Goal: Check status: Check status

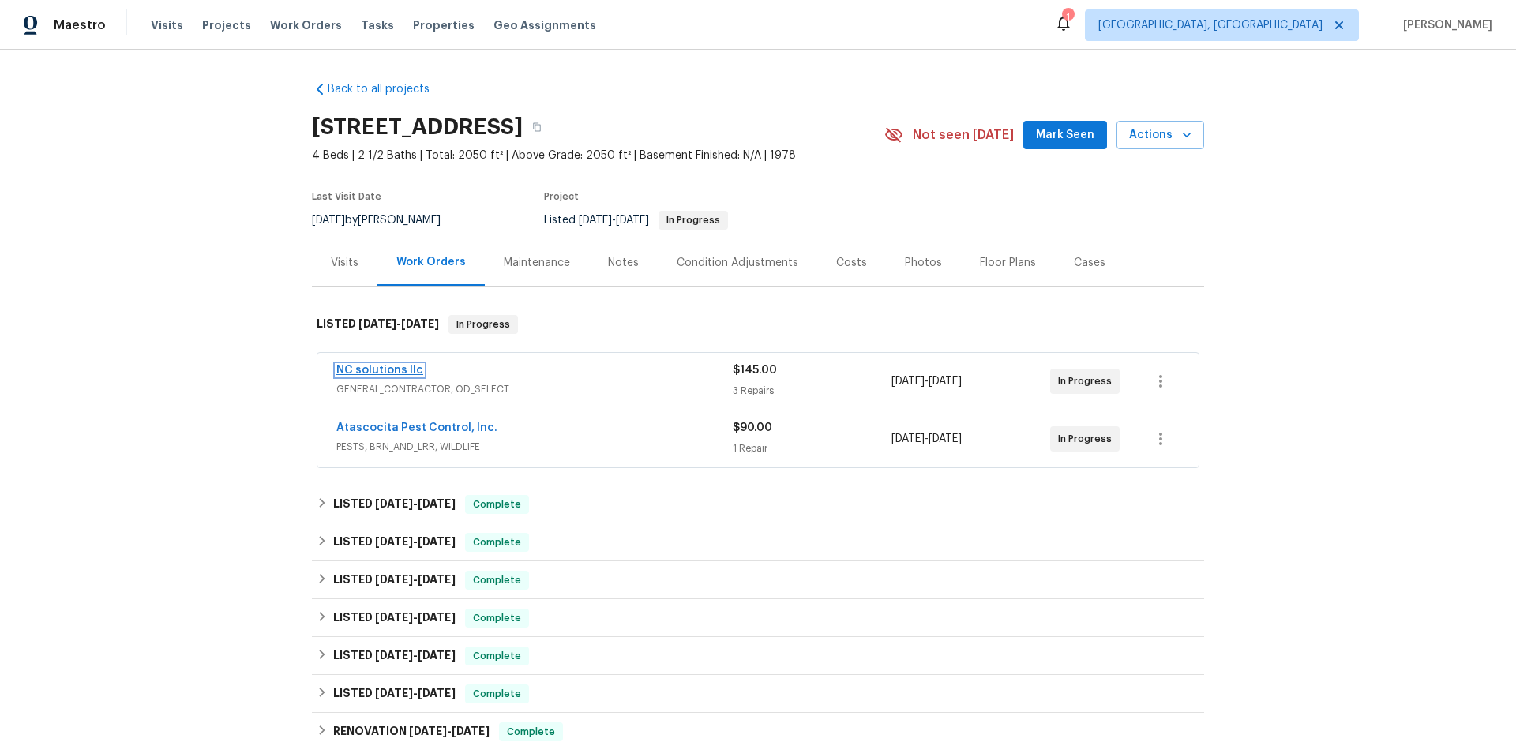
click at [376, 369] on link "NC solutions llc" at bounding box center [379, 370] width 87 height 11
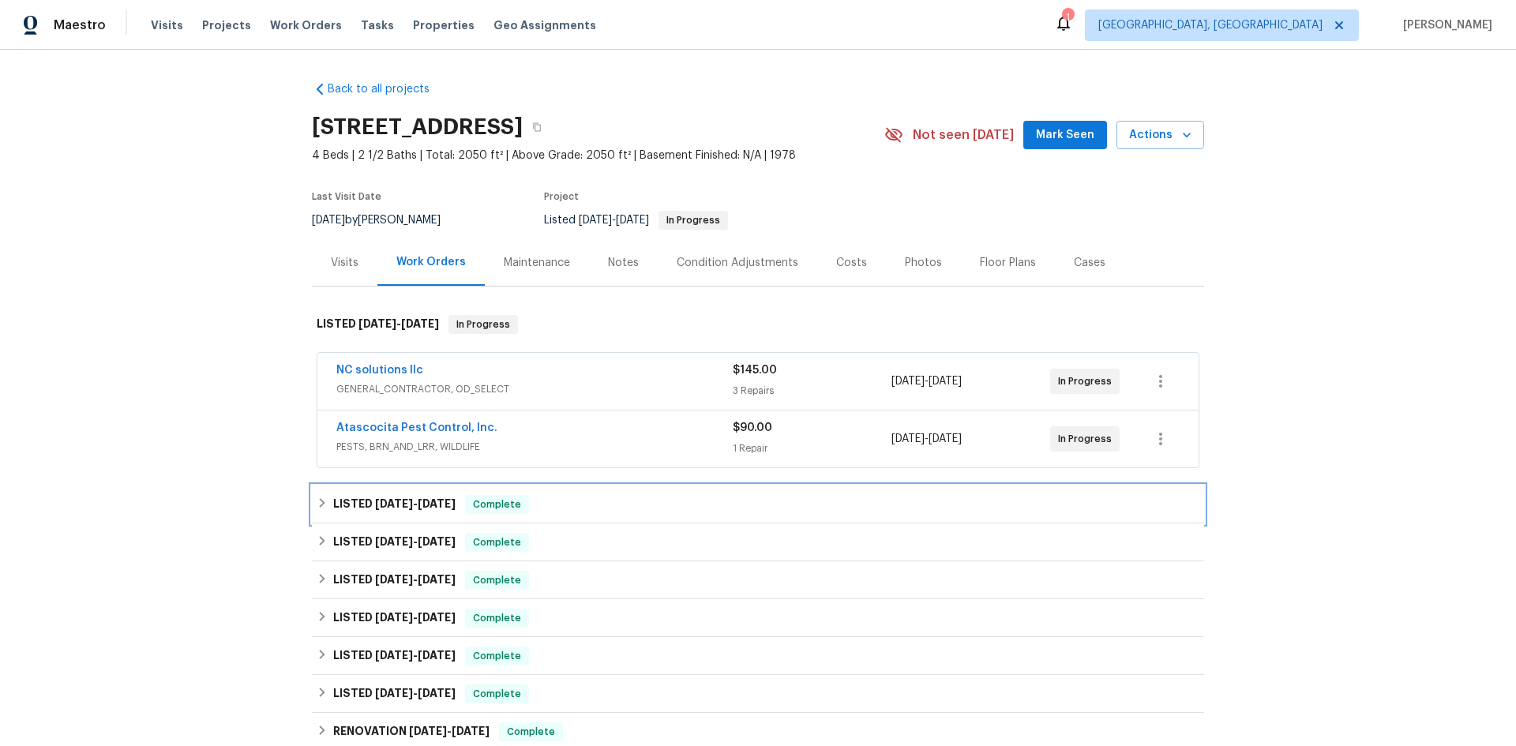
click at [321, 497] on div "LISTED [DATE] - [DATE] Complete" at bounding box center [758, 504] width 883 height 19
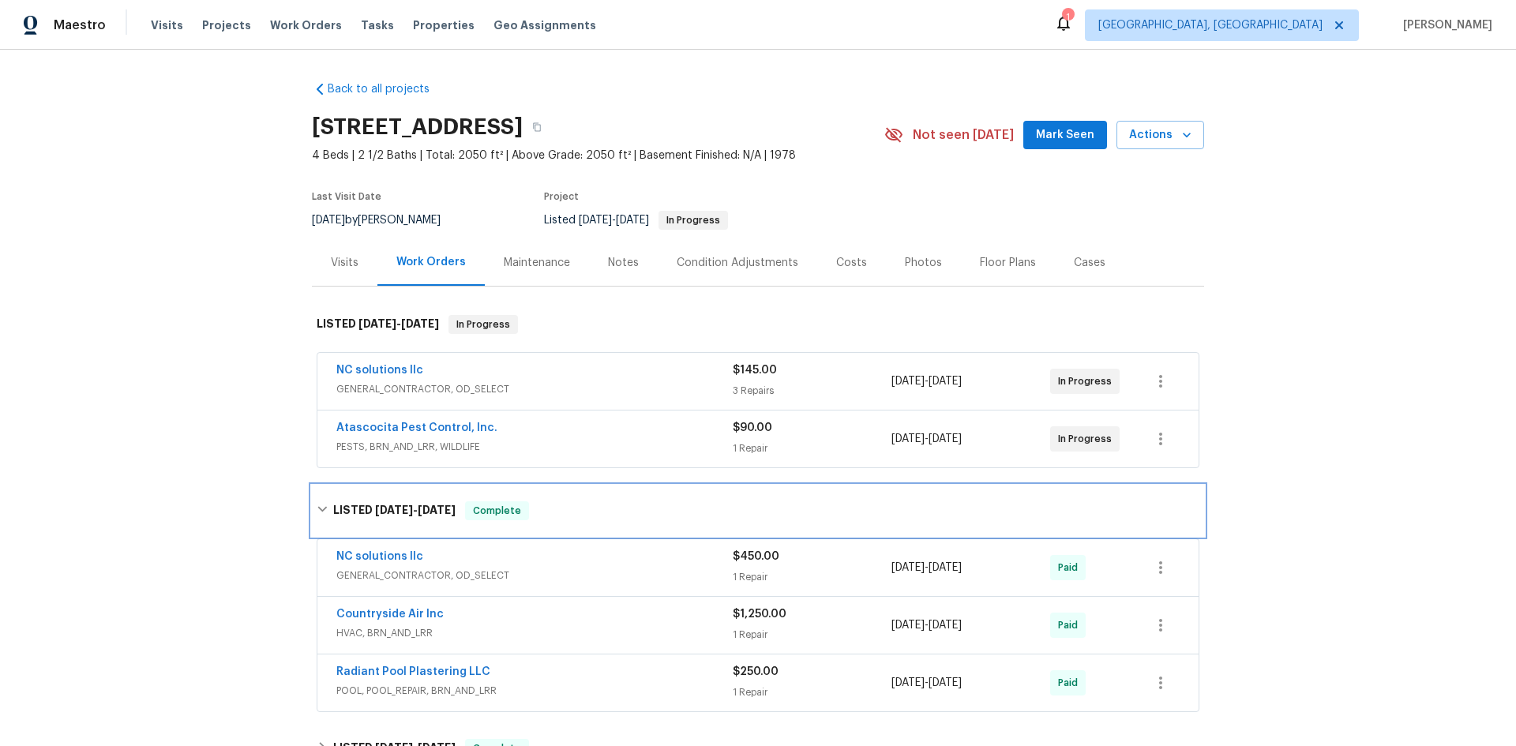
click at [317, 506] on icon at bounding box center [322, 509] width 11 height 11
